Goal: Navigation & Orientation: Find specific page/section

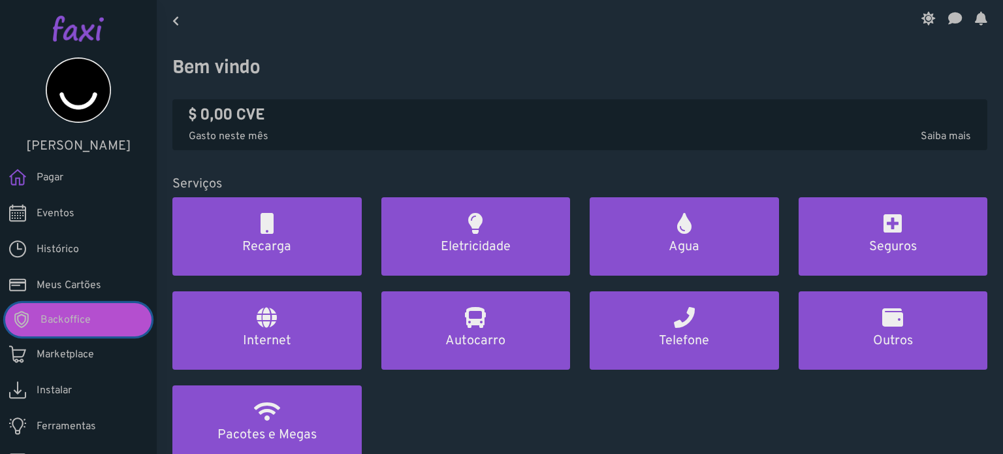
click at [94, 314] on link "Backoffice" at bounding box center [78, 319] width 146 height 33
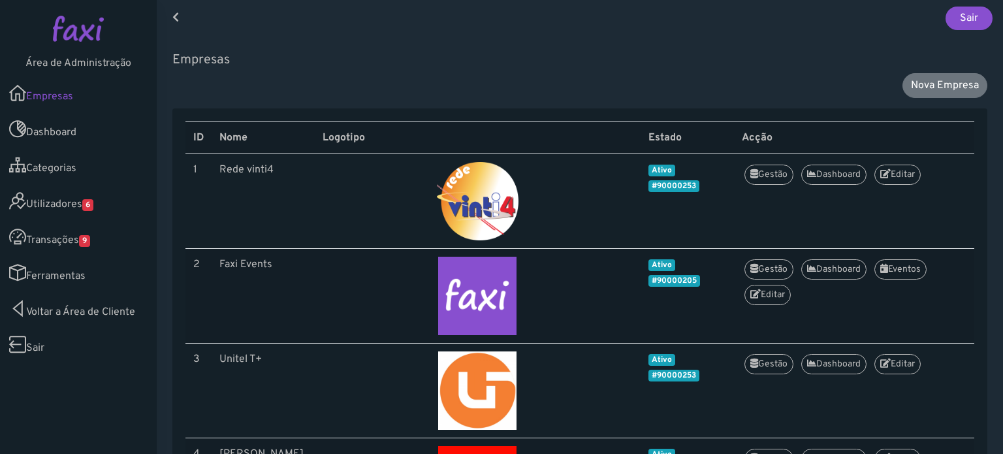
click at [80, 240] on link "Transações 9" at bounding box center [78, 237] width 157 height 36
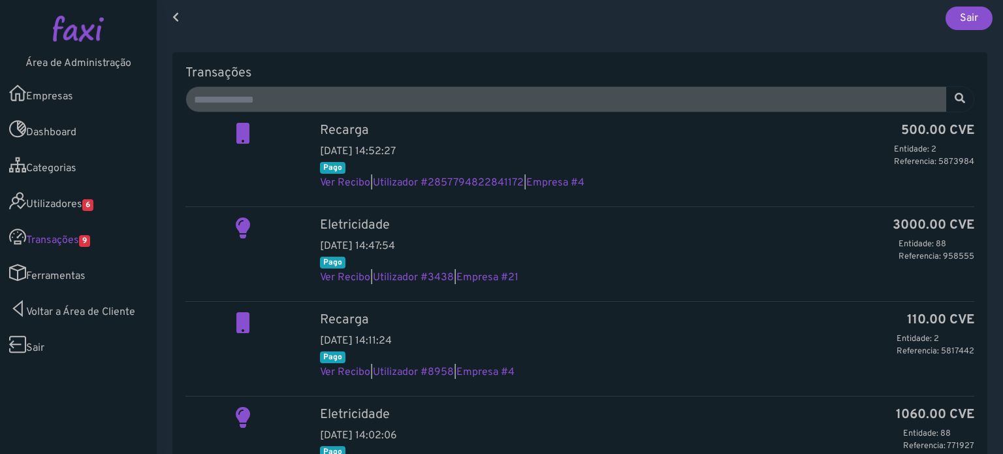
click at [91, 201] on span "6" at bounding box center [87, 205] width 11 height 12
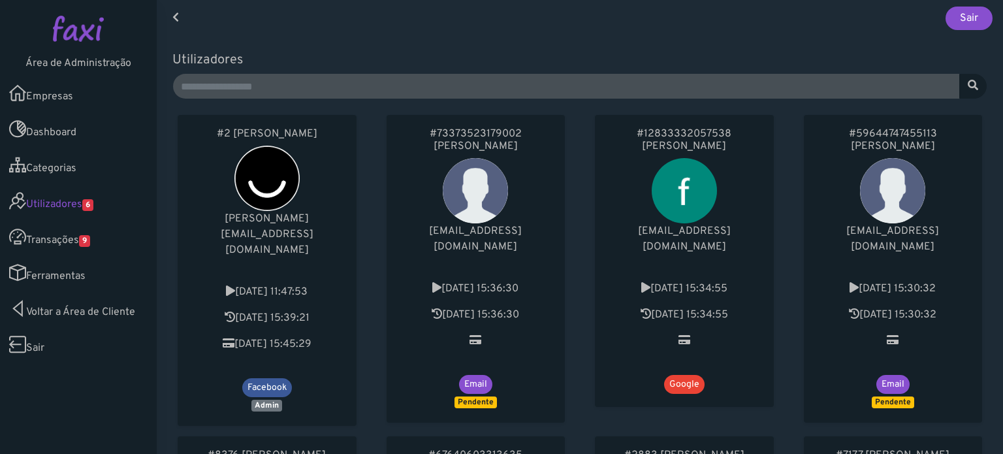
click at [71, 237] on link "Transações 9" at bounding box center [78, 237] width 157 height 36
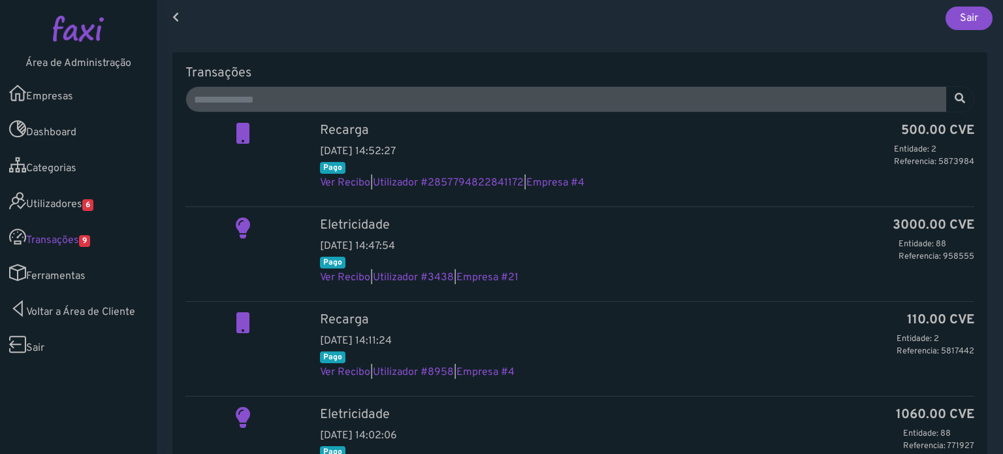
click at [67, 96] on link "Empresas" at bounding box center [78, 93] width 157 height 36
